Goal: Information Seeking & Learning: Learn about a topic

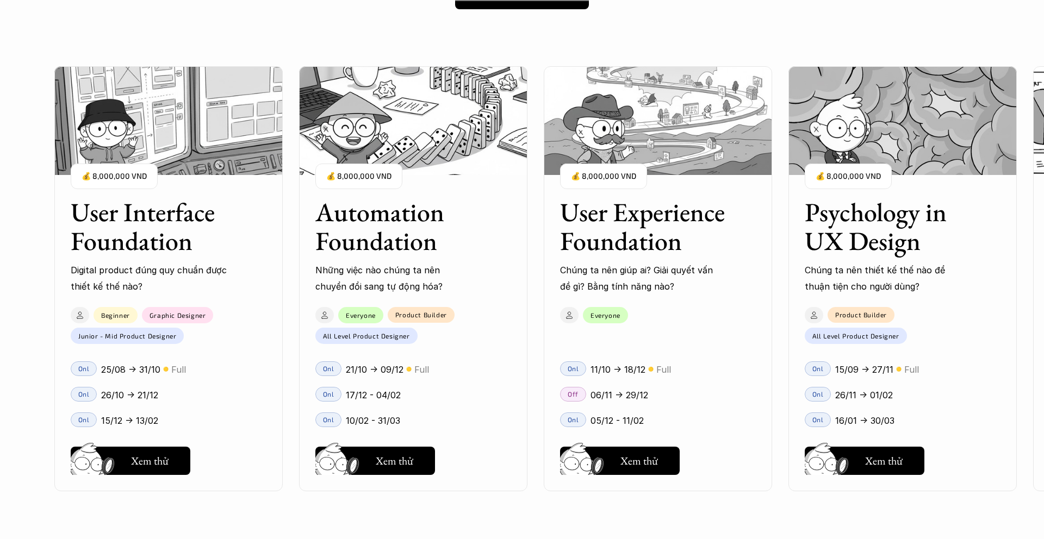
scroll to position [976, 0]
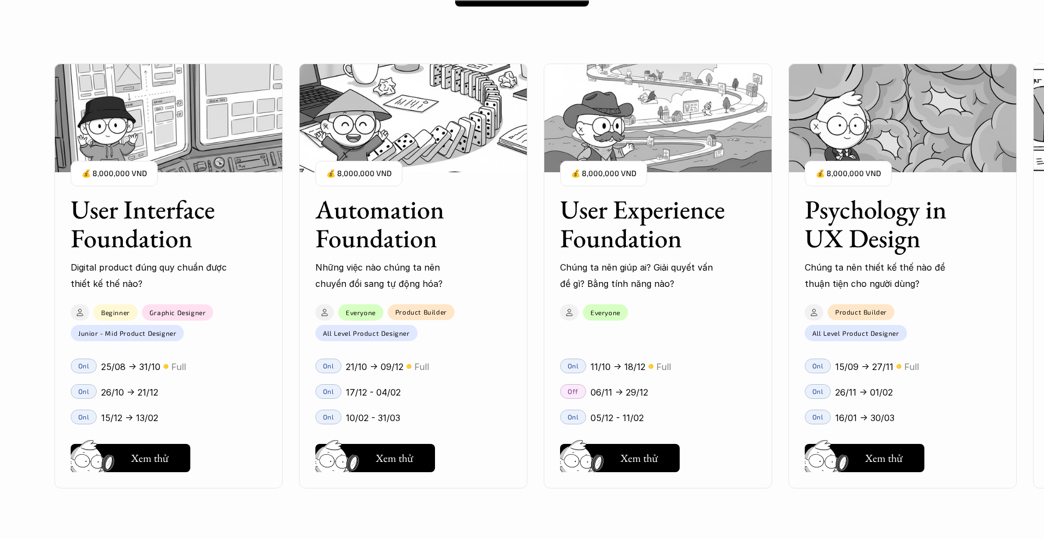
click at [646, 127] on img at bounding box center [658, 118] width 228 height 109
click at [663, 150] on img at bounding box center [658, 118] width 228 height 109
click at [607, 458] on img at bounding box center [583, 473] width 58 height 49
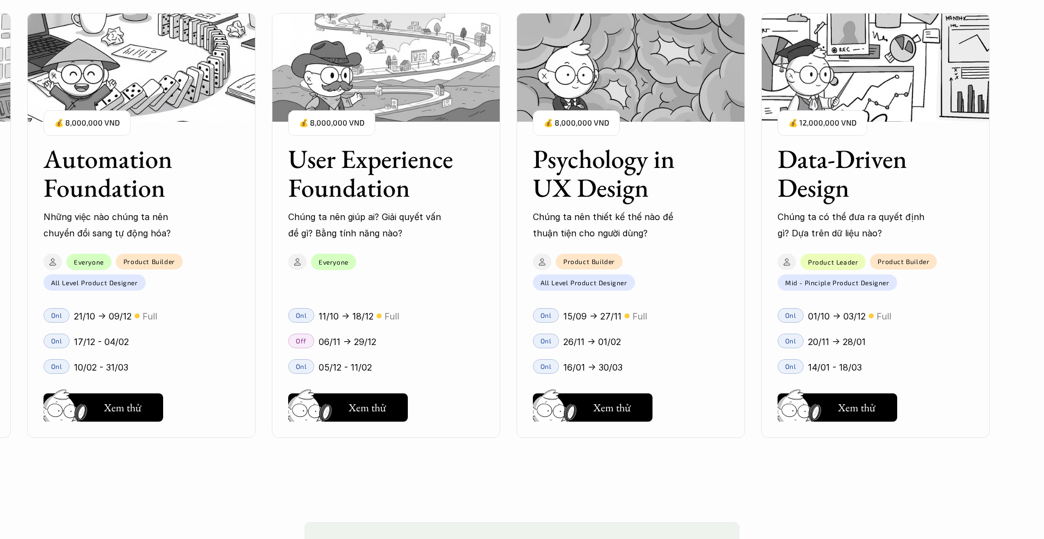
scroll to position [1433, 0]
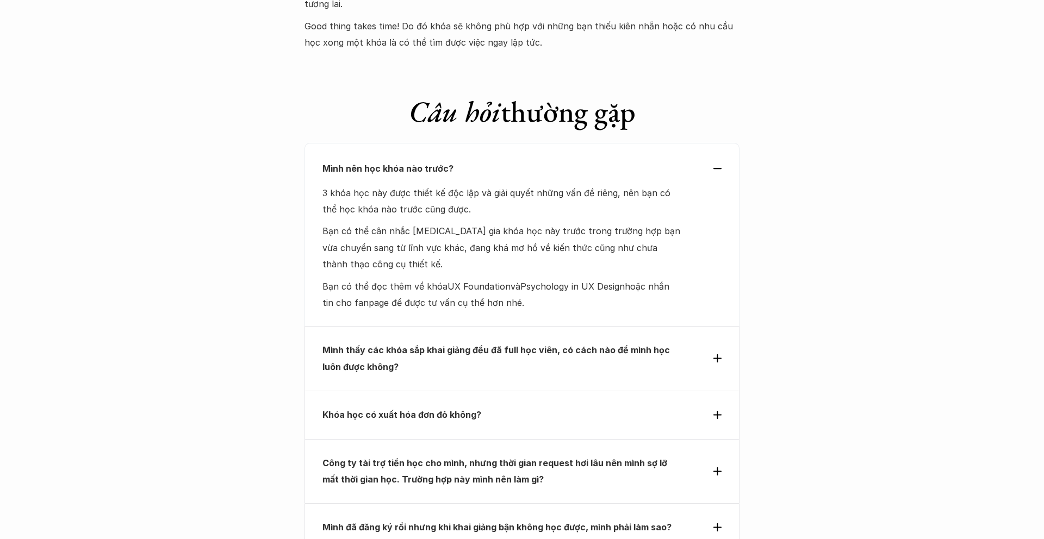
scroll to position [4538, 0]
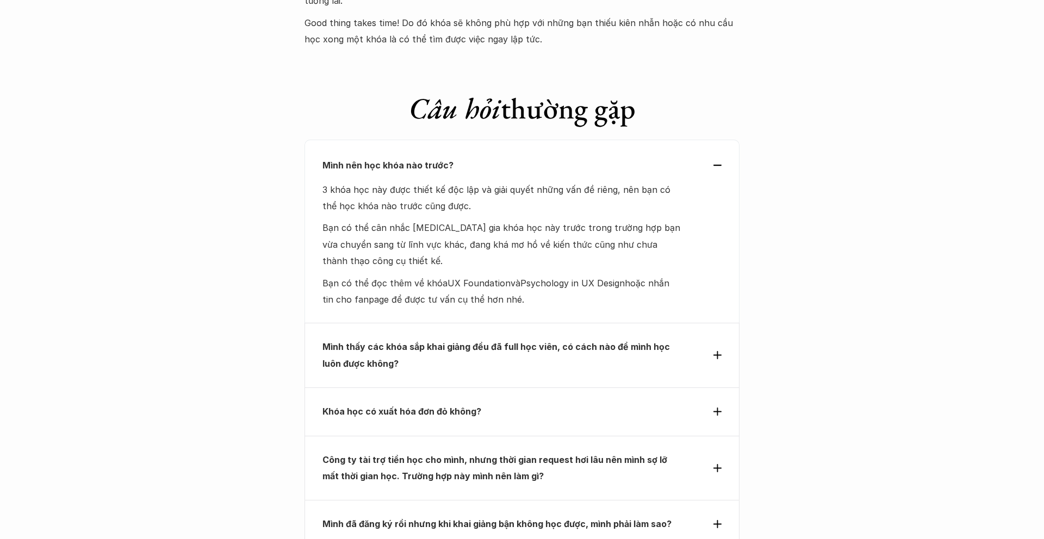
click at [577, 403] on p "Khóa học có xuất hóa đơn đỏ không?" at bounding box center [501, 411] width 359 height 16
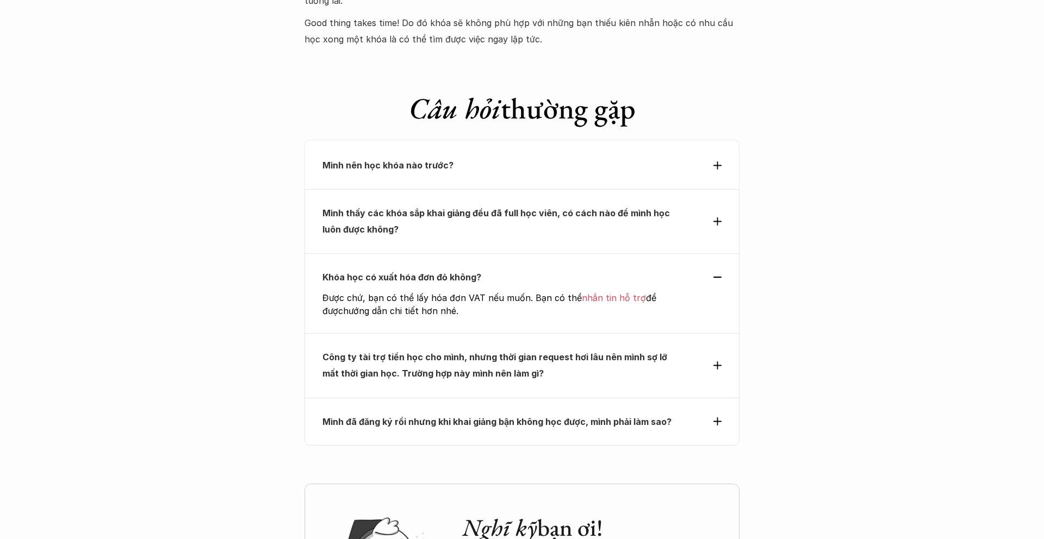
click at [609, 349] on p "Công ty tài trợ tiền học cho mình, nhưng thời gian request hơi lâu nên mình sợ …" at bounding box center [501, 365] width 359 height 33
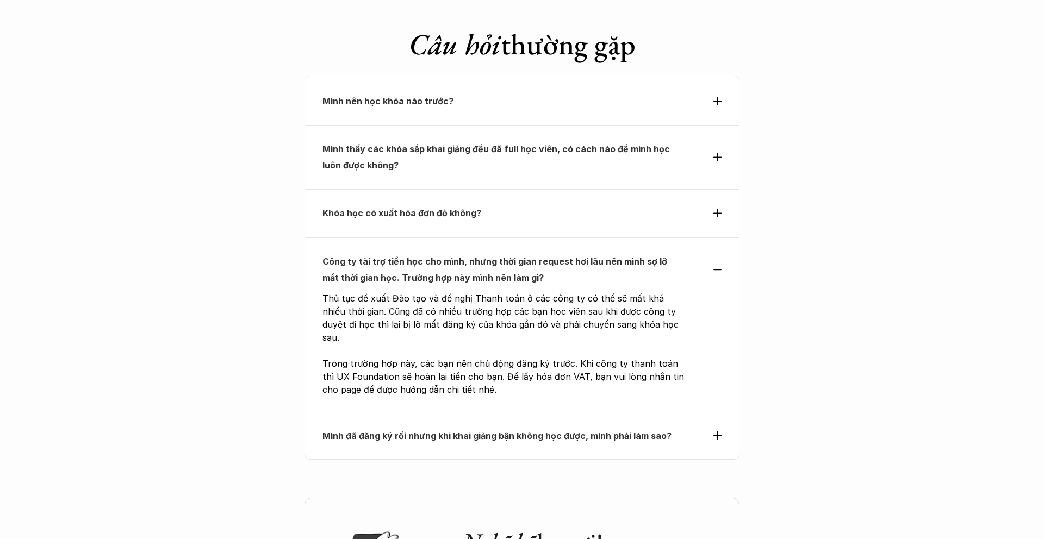
scroll to position [4603, 0]
click at [596, 430] on strong "Mình đã đăng ký rồi nhưng khi khai giảng bận không học được, mình phải làm sao?" at bounding box center [496, 435] width 349 height 11
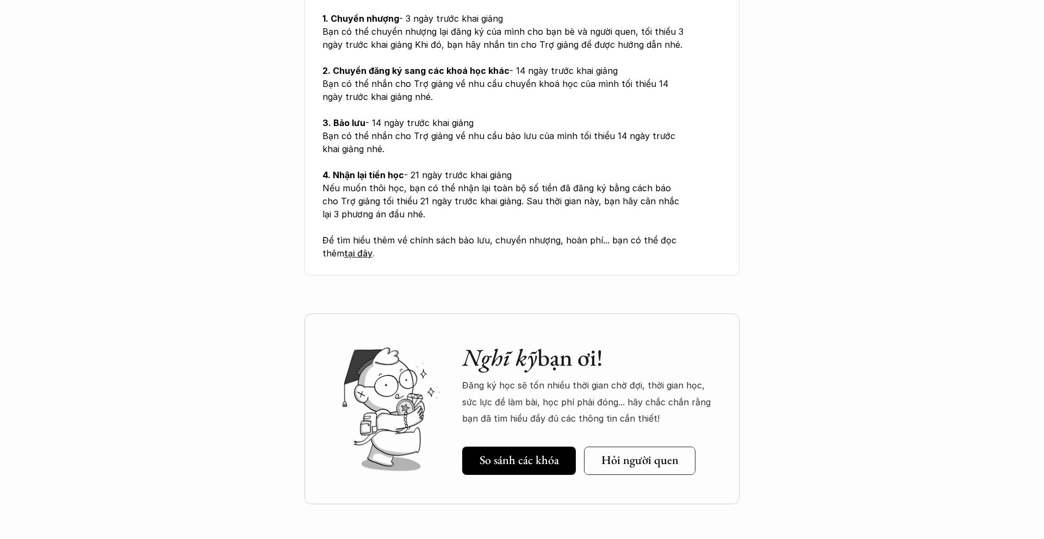
scroll to position [4914, 0]
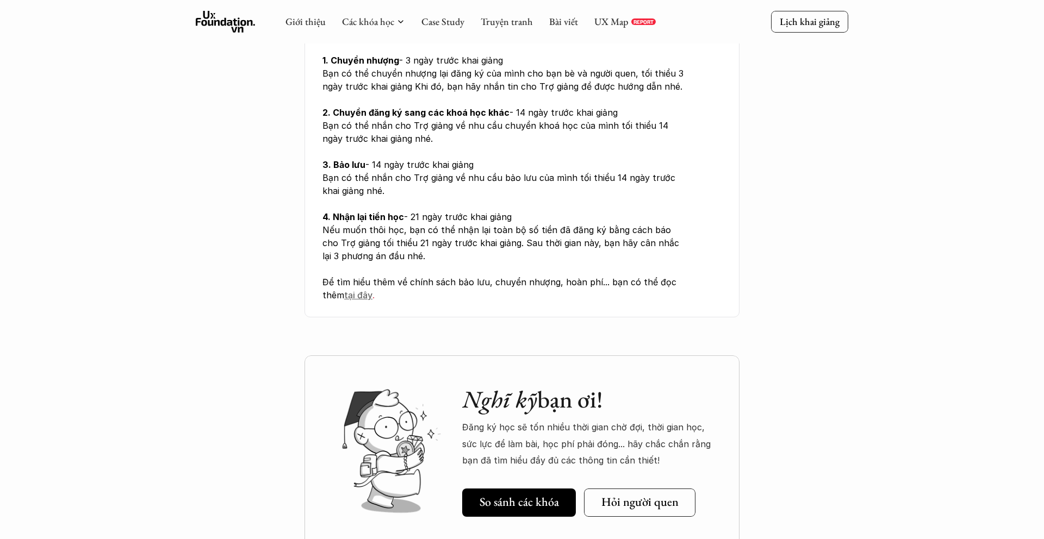
click at [359, 290] on span "tại đây" at bounding box center [358, 295] width 28 height 11
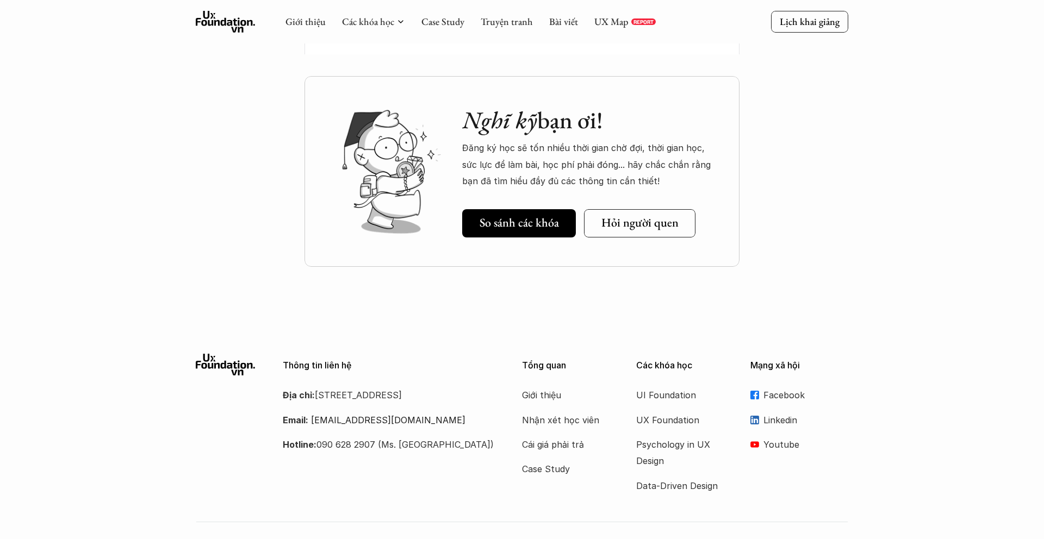
scroll to position [4899, 0]
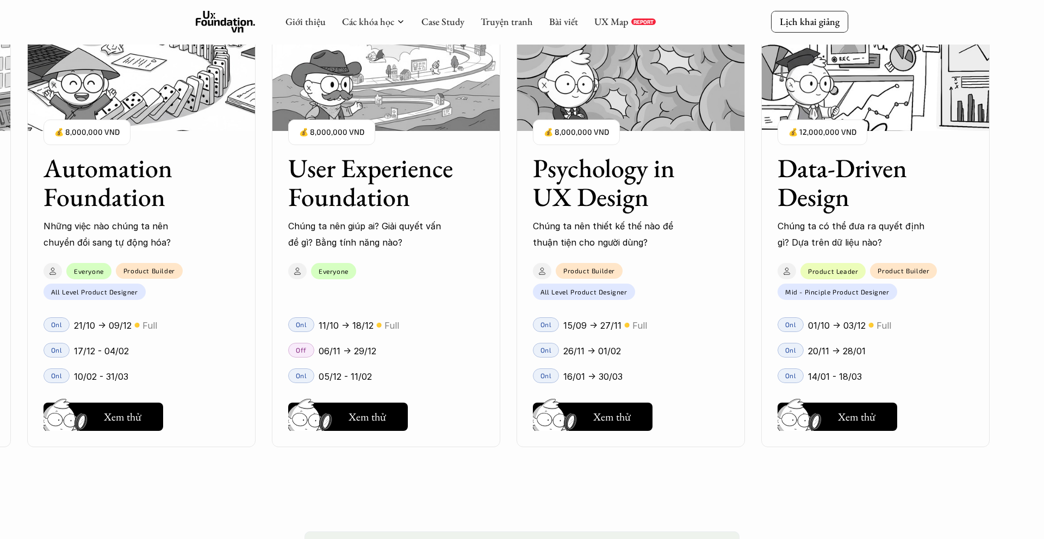
scroll to position [1396, 0]
click at [370, 479] on div "User Interface Foundation Digital product đúng quy chuẩn được thiết kế thế nào?…" at bounding box center [386, 235] width 1207 height 539
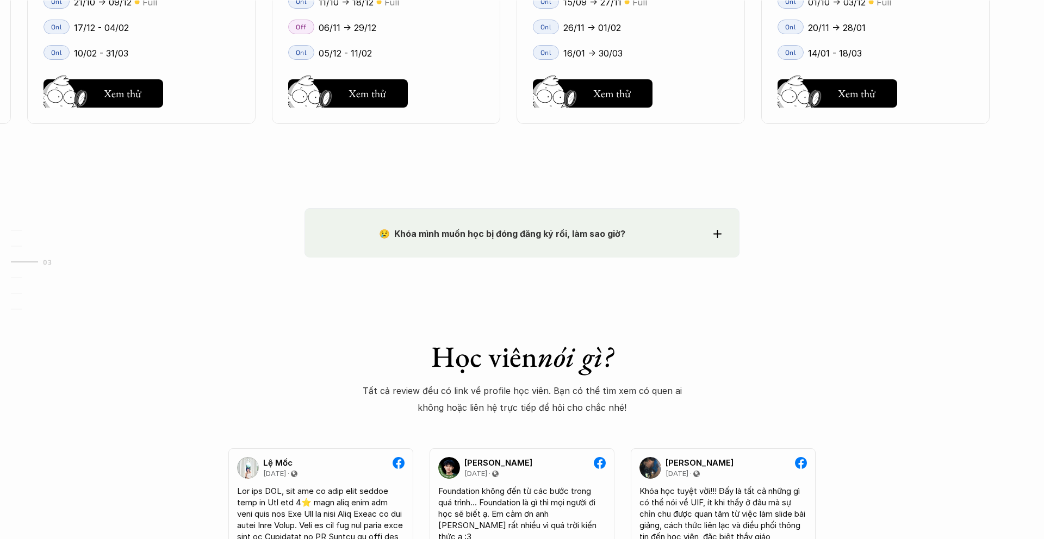
scroll to position [1725, 0]
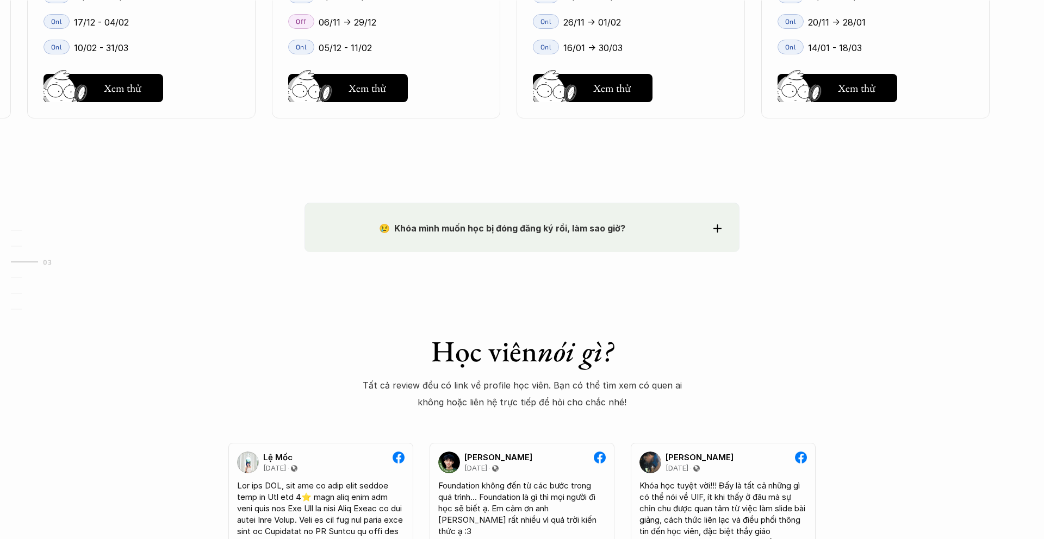
click at [714, 227] on icon at bounding box center [717, 228] width 8 height 8
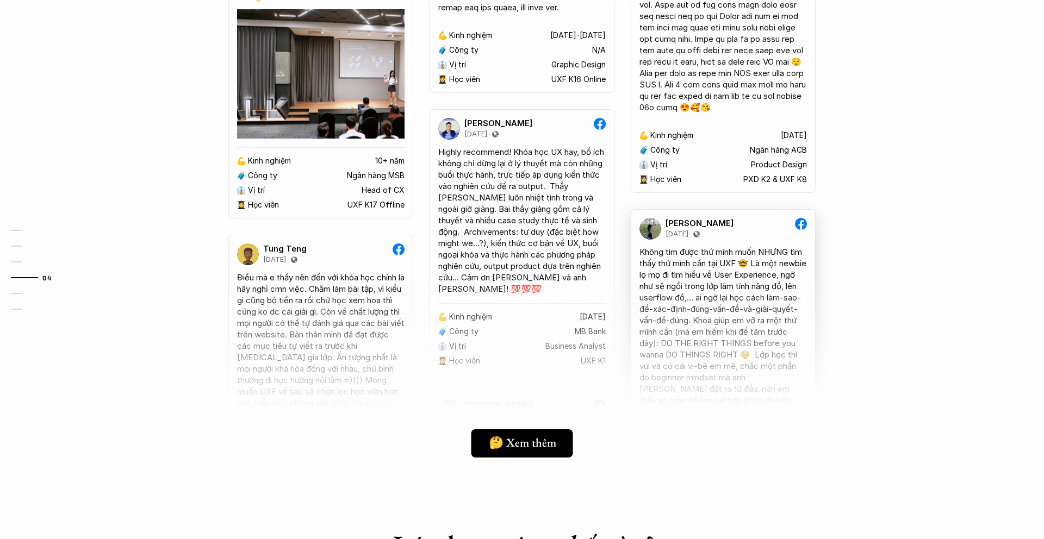
scroll to position [3059, 0]
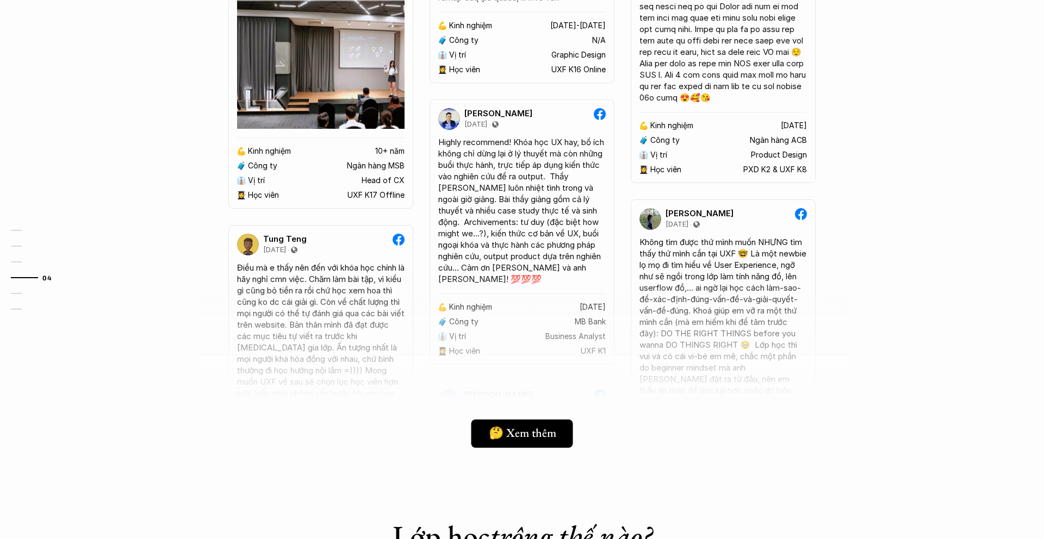
click at [689, 370] on div at bounding box center [522, 369] width 652 height 190
click at [691, 328] on div at bounding box center [522, 369] width 652 height 190
click at [540, 444] on link "🤔 Xem thêm" at bounding box center [522, 434] width 110 height 28
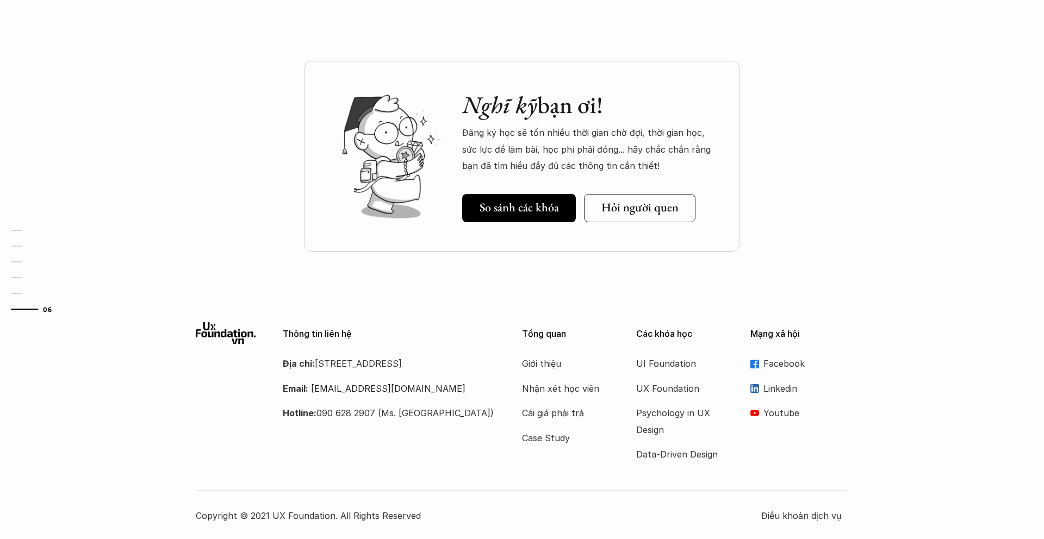
scroll to position [3997, 0]
click at [653, 214] on link "Hỏi người quen" at bounding box center [644, 206] width 120 height 28
click at [596, 314] on div "Thông tin liên hệ Địa chỉ: [STREET_ADDRESS] Email: [EMAIL_ADDRESS][DOMAIN_NAME]…" at bounding box center [522, 421] width 1044 height 235
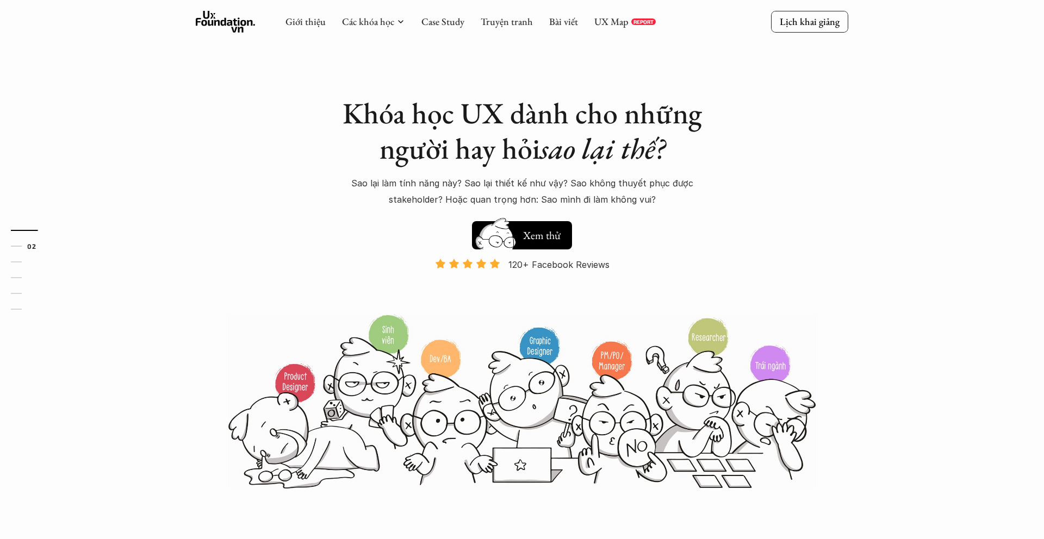
scroll to position [0, 0]
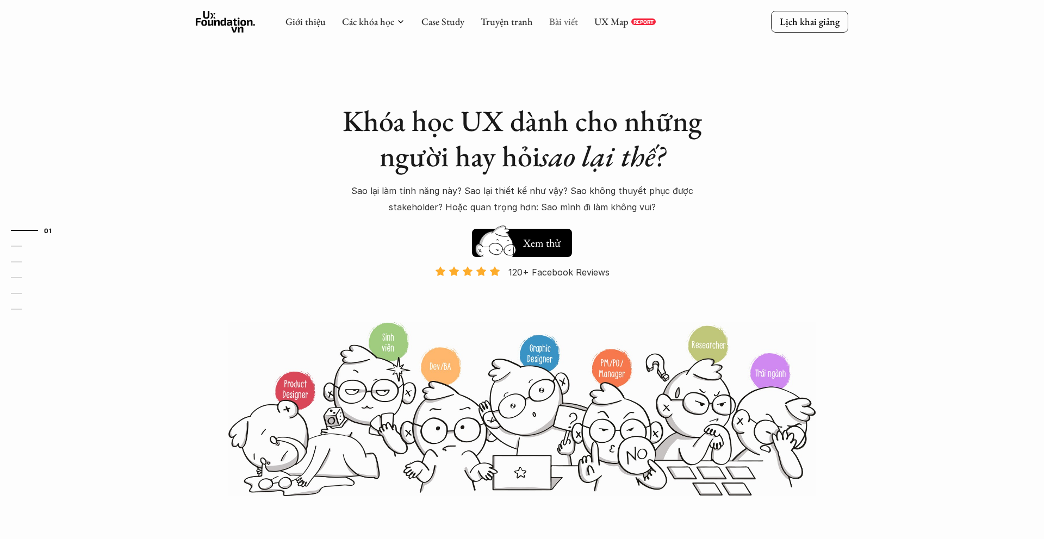
click at [562, 25] on link "Bài viết" at bounding box center [563, 21] width 29 height 13
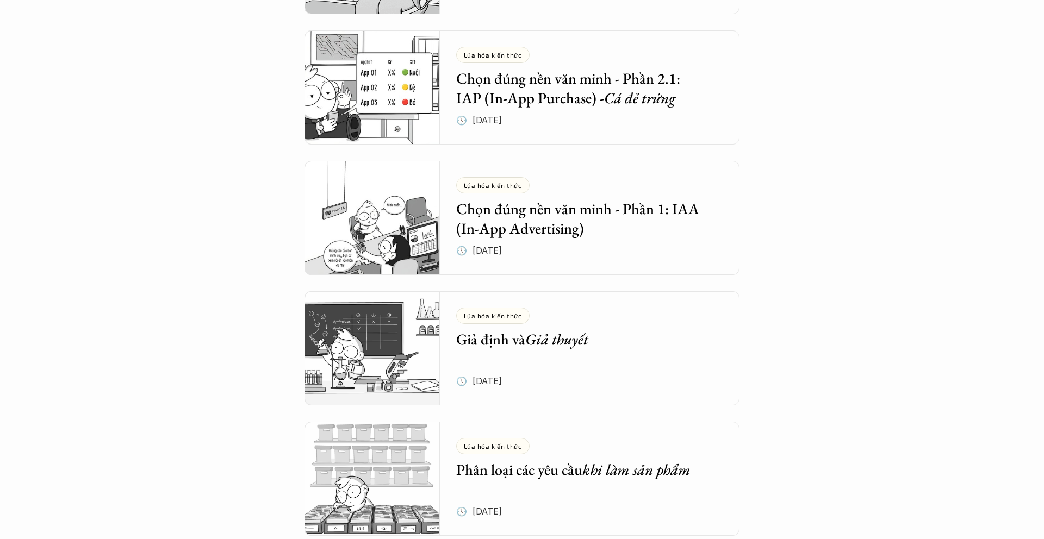
scroll to position [999, 0]
click at [578, 353] on div "Lúa hóa kiến thức Giả định và Giả thuyết 🕔 [DATE]" at bounding box center [598, 348] width 284 height 114
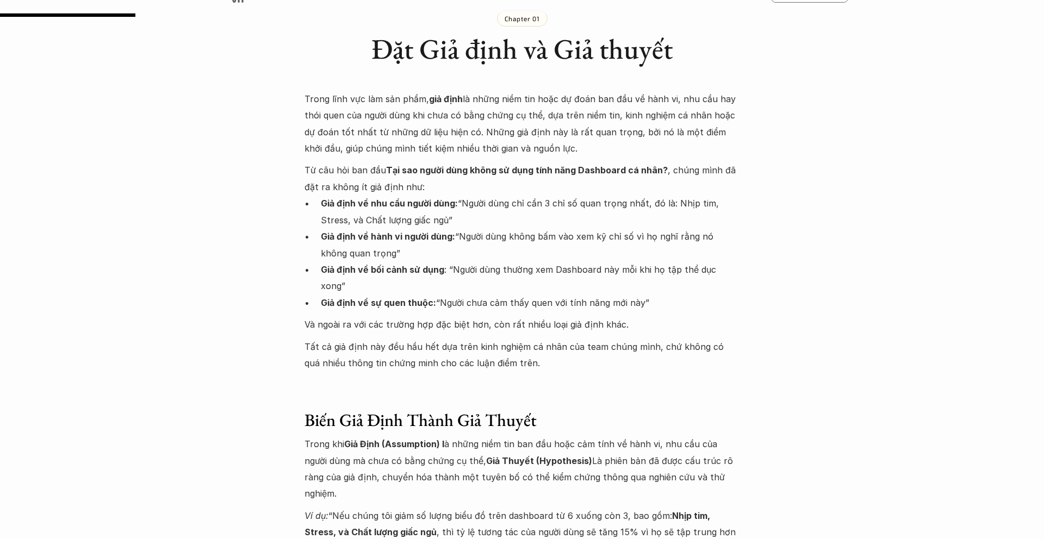
scroll to position [701, 0]
